Goal: Transaction & Acquisition: Purchase product/service

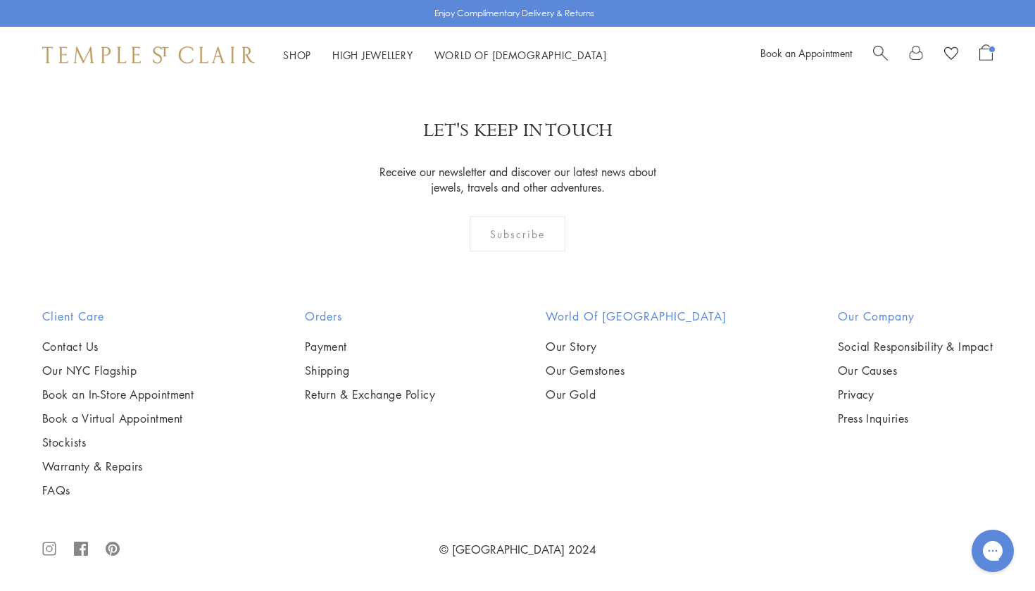
scroll to position [1543, 0]
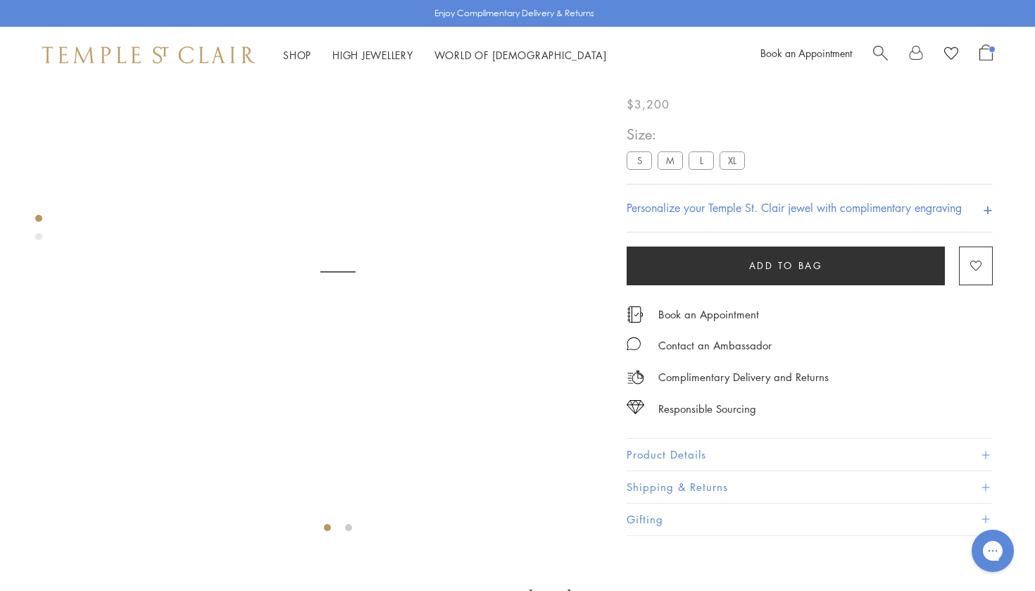
scroll to position [83, 0]
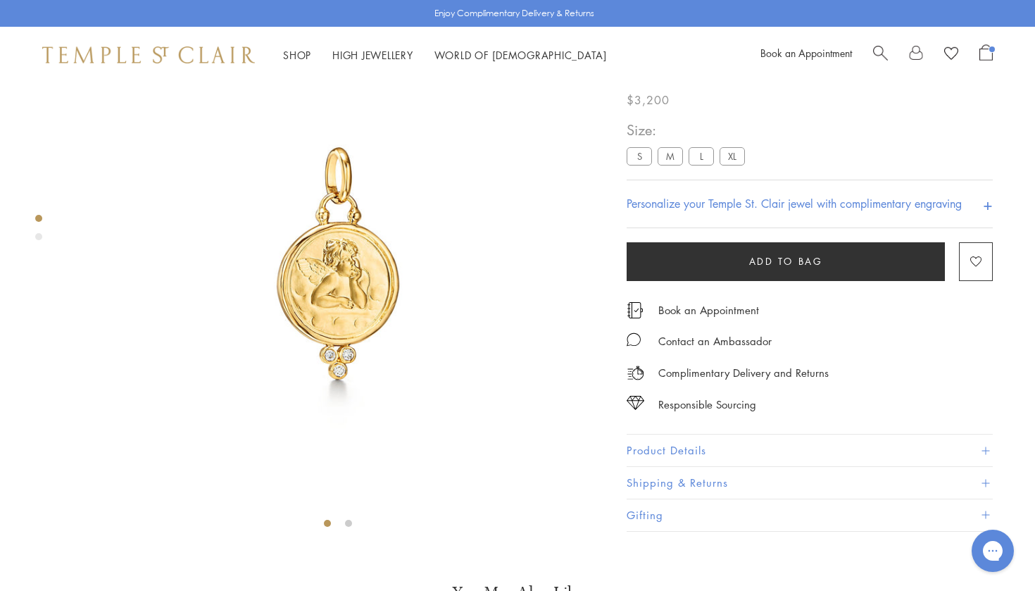
click at [750, 269] on span "Add to bag" at bounding box center [786, 260] width 74 height 15
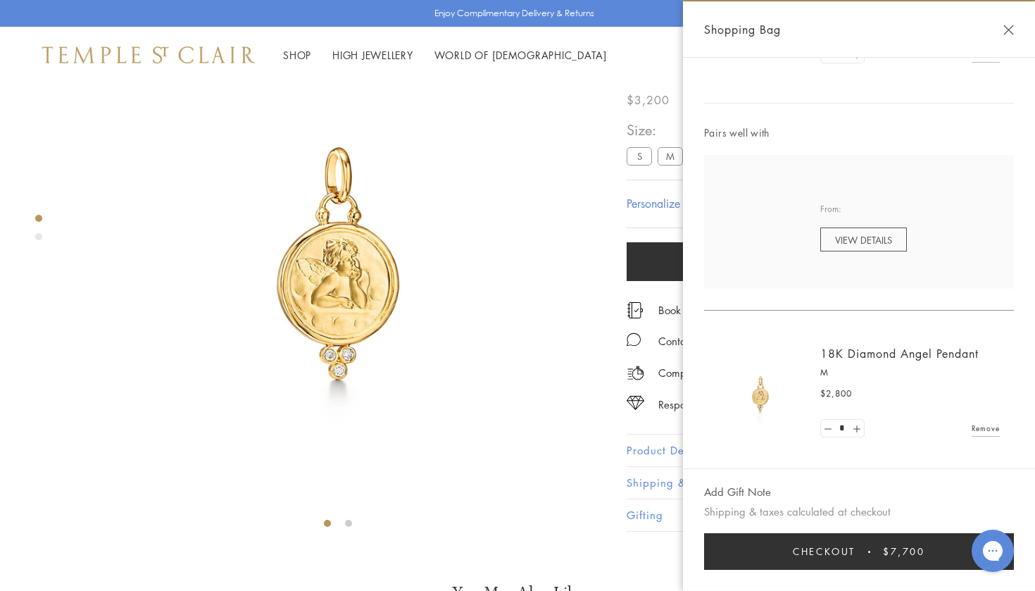
scroll to position [494, 0]
click at [989, 424] on link "Remove" at bounding box center [985, 428] width 28 height 15
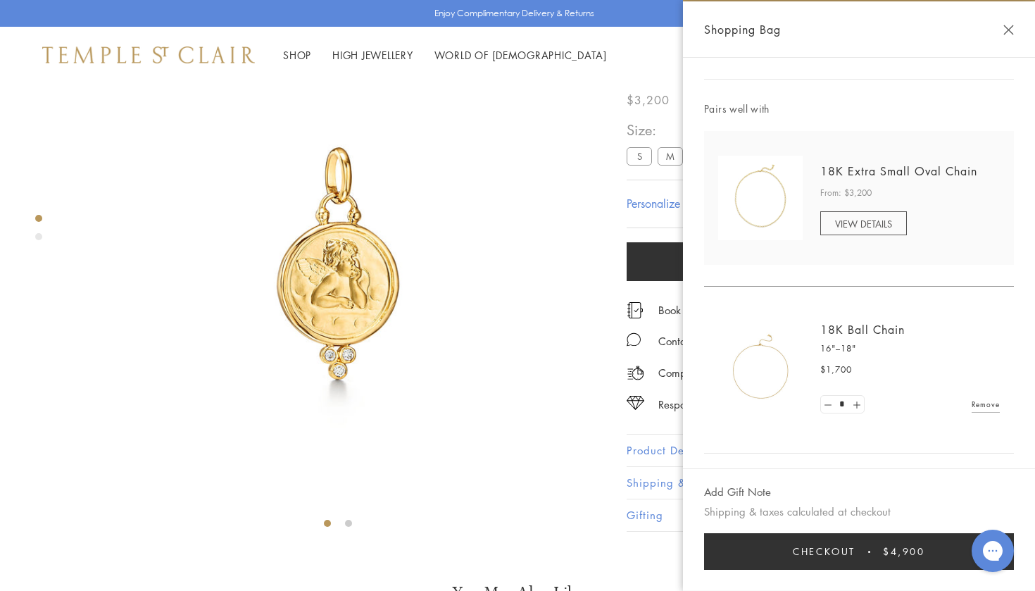
scroll to position [153, 0]
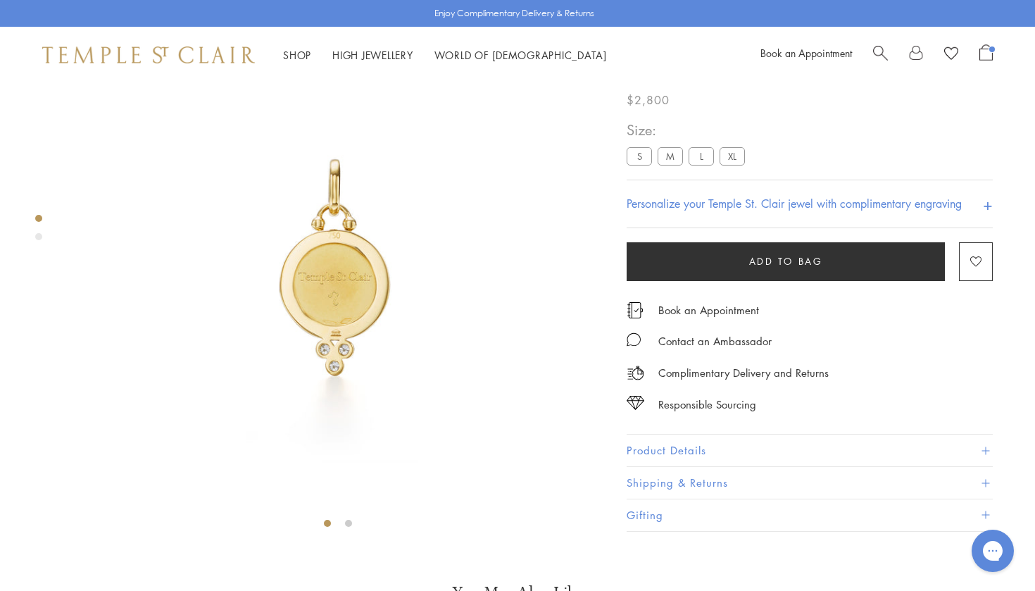
click at [735, 281] on button "Add to bag" at bounding box center [786, 261] width 318 height 39
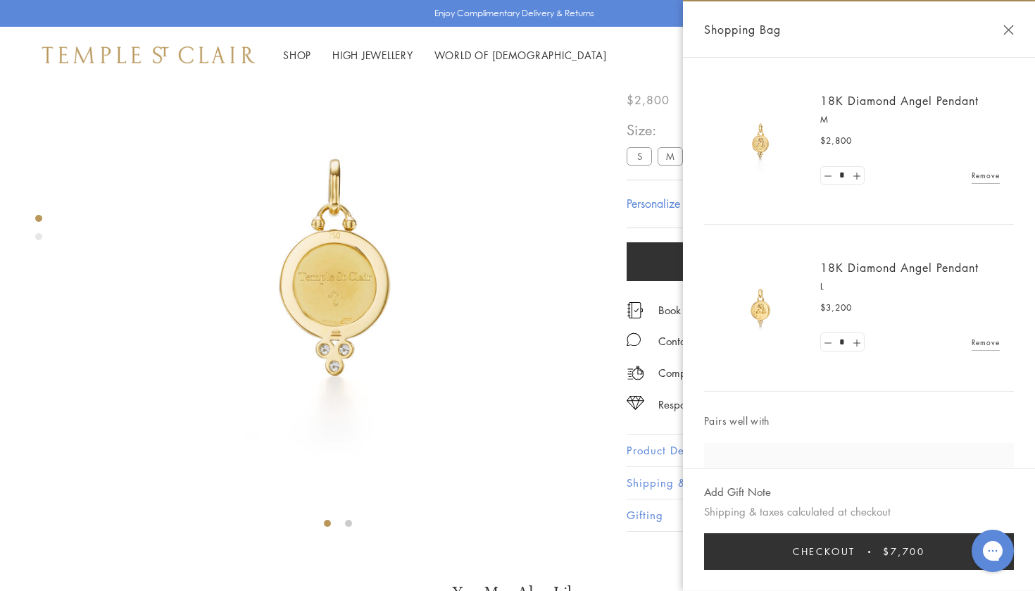
click at [987, 57] on div "Shopping Bag" at bounding box center [859, 29] width 352 height 56
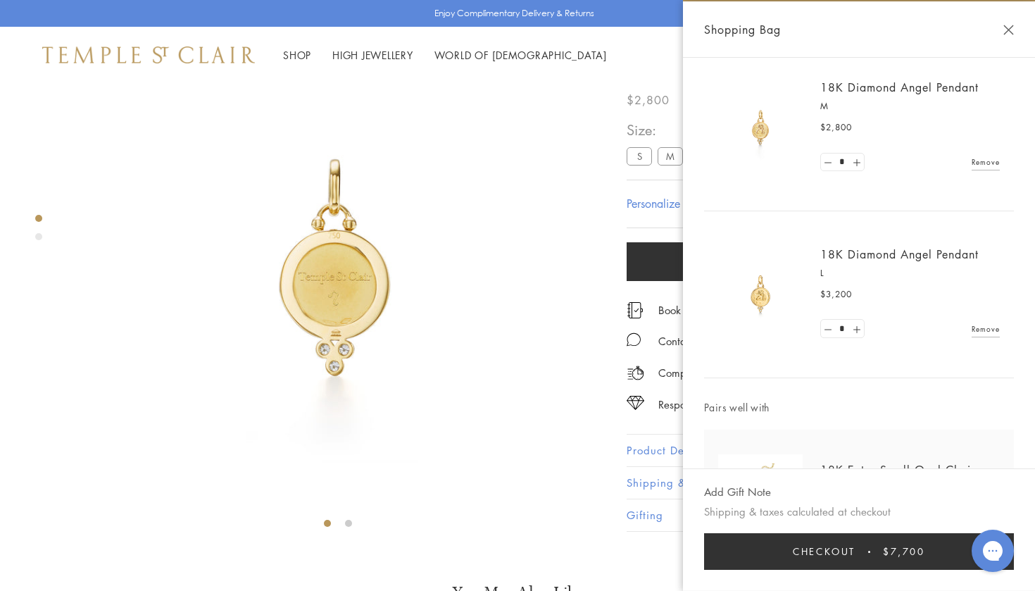
scroll to position [16, 0]
click at [978, 321] on link "Remove" at bounding box center [985, 325] width 28 height 15
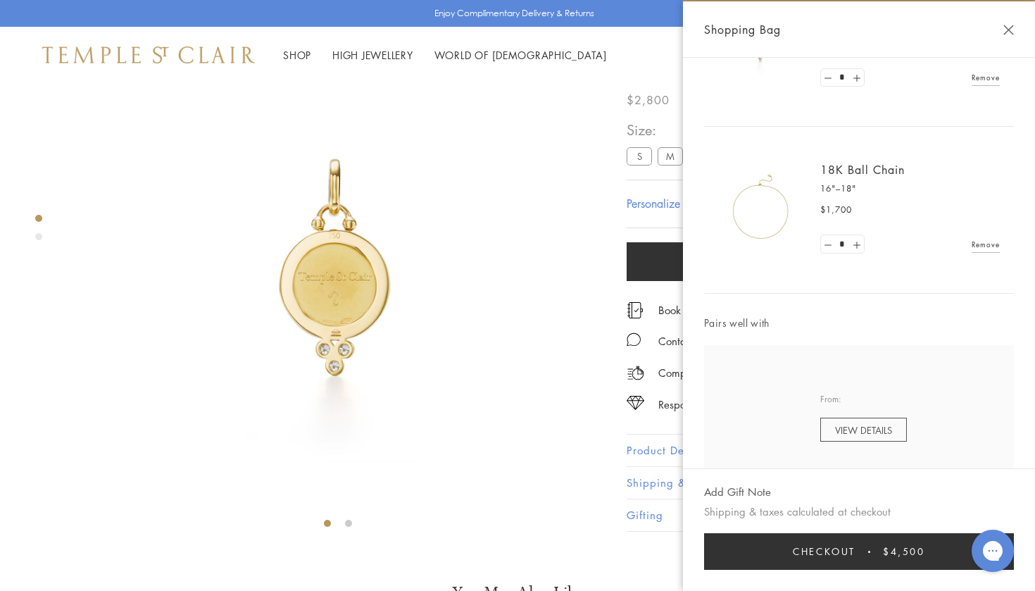
scroll to position [102, 0]
click at [824, 547] on button "Checkout $4,500" at bounding box center [859, 551] width 310 height 37
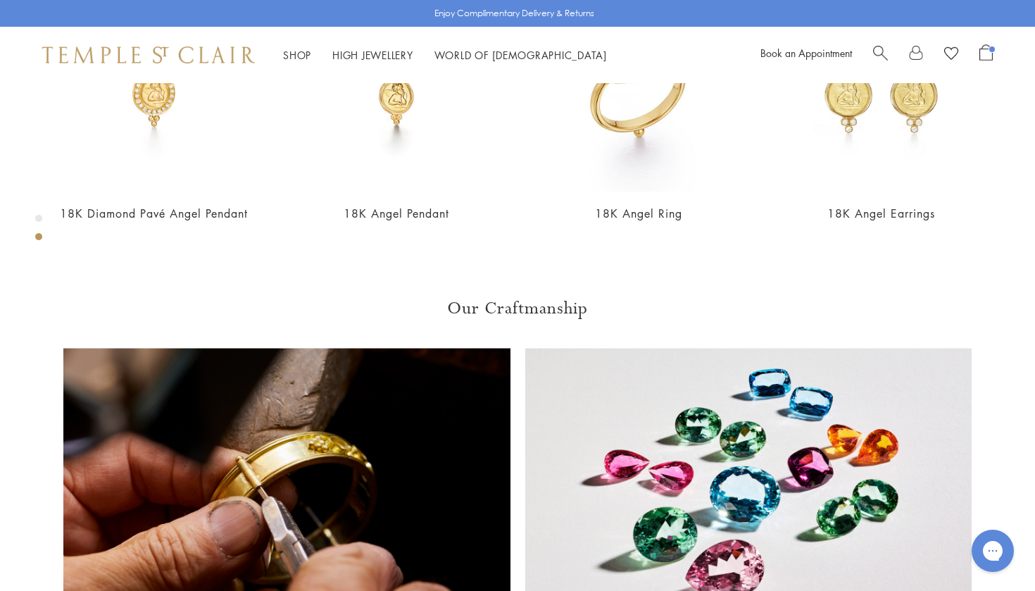
scroll to position [741, 0]
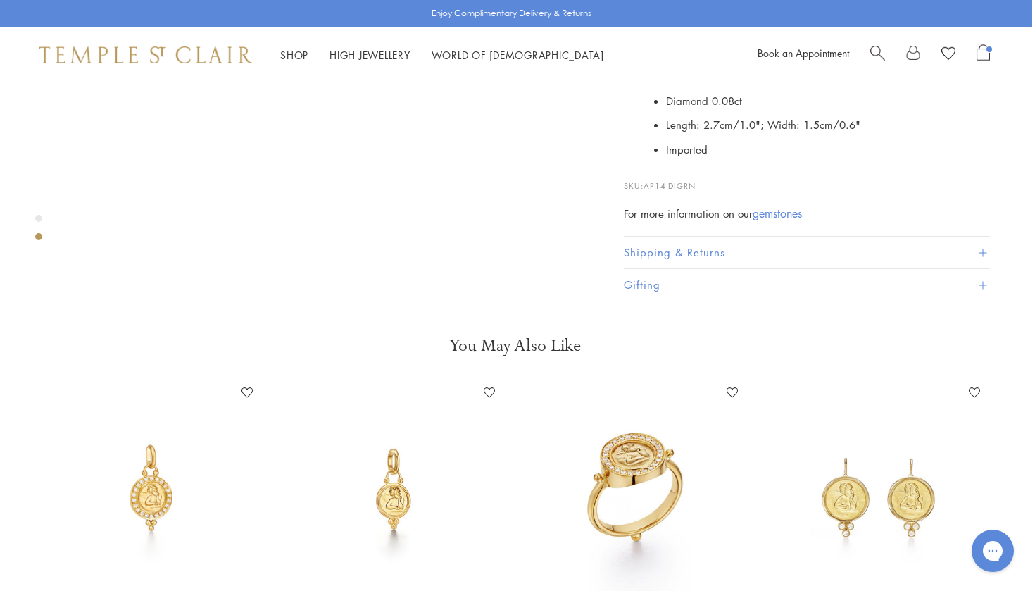
scroll to position [574, 3]
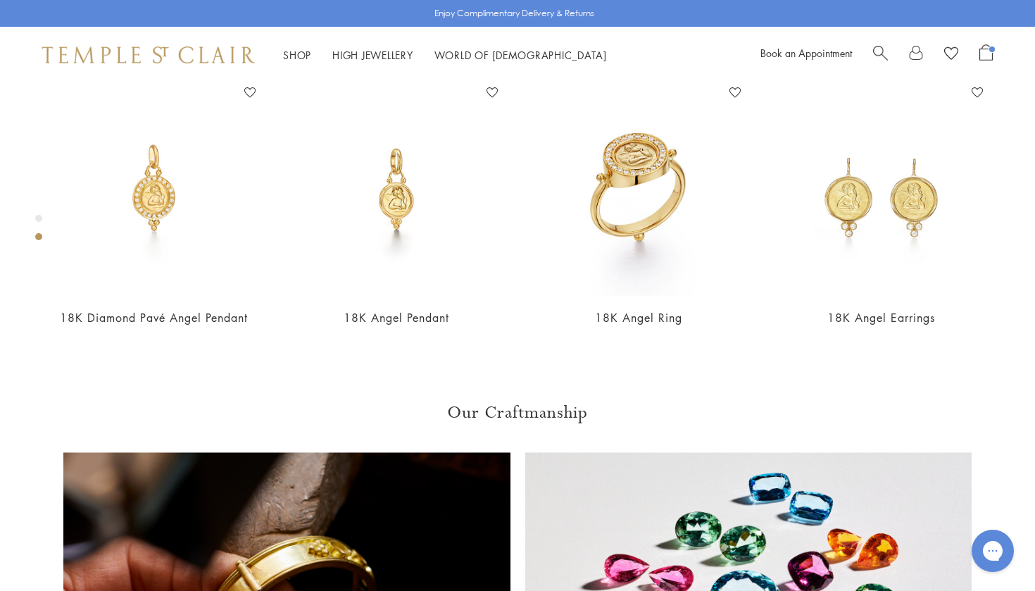
scroll to position [581, 1]
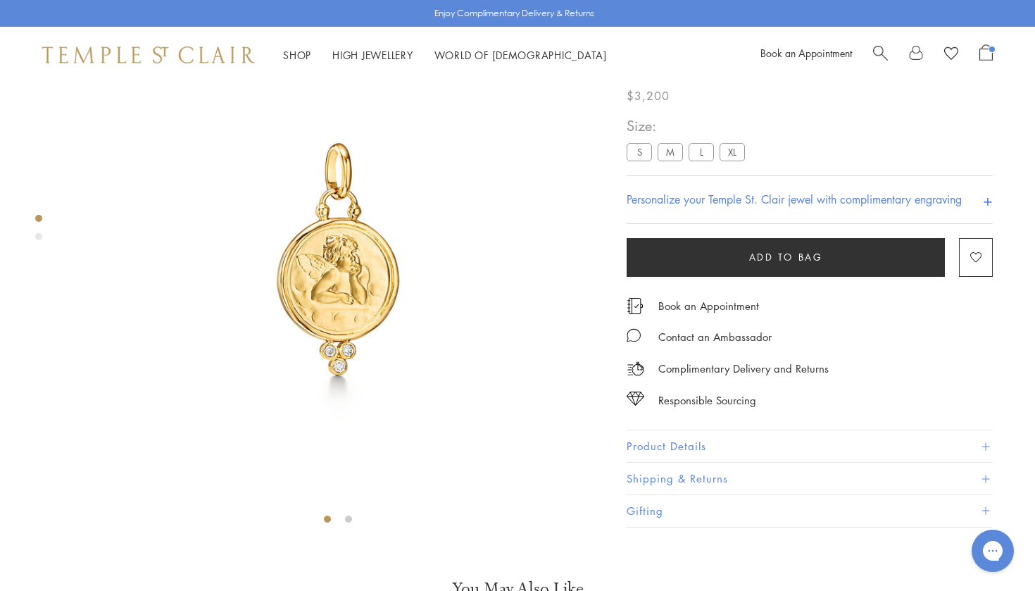
scroll to position [83, 0]
